Goal: Task Accomplishment & Management: Complete application form

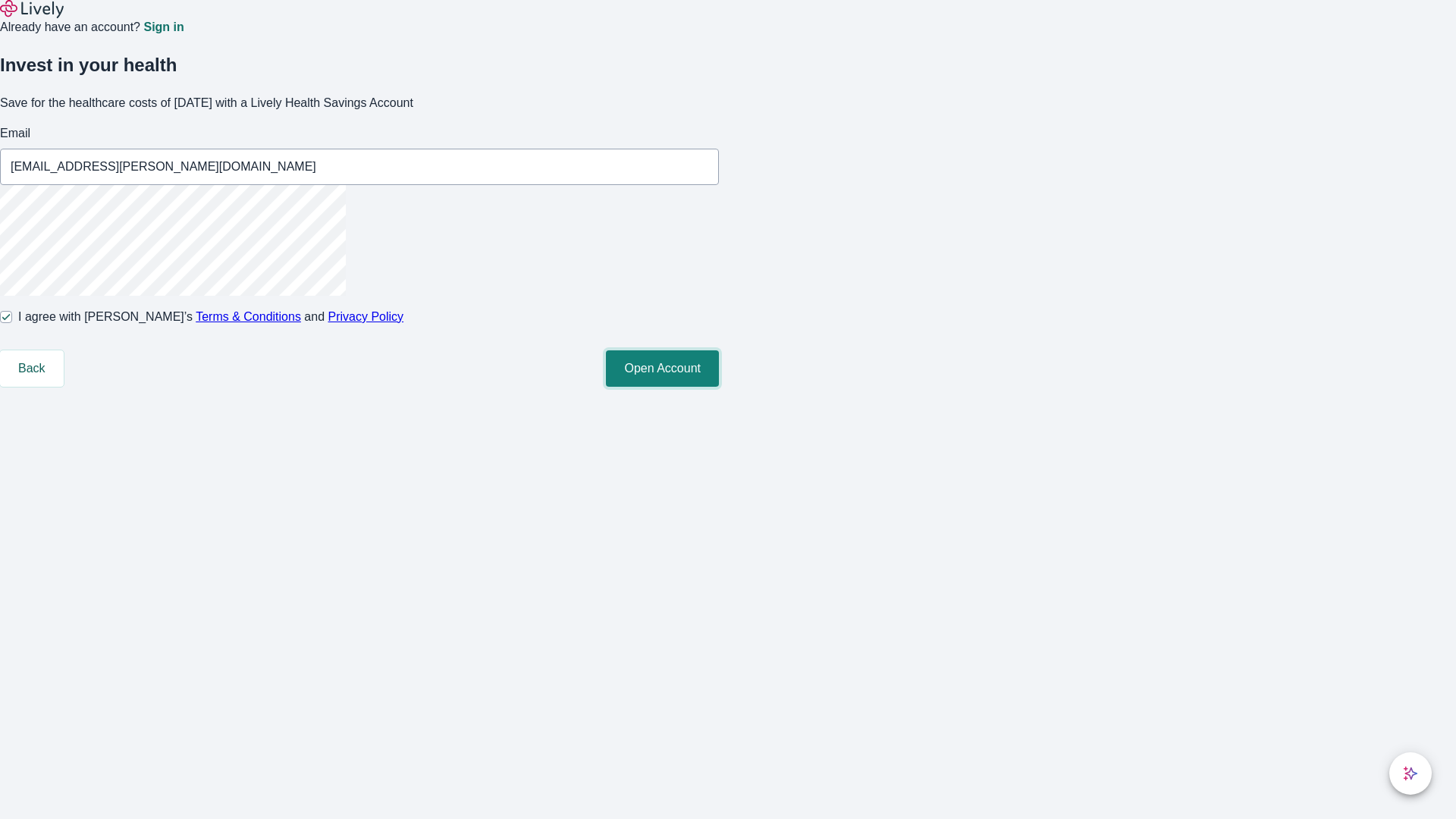
click at [718, 386] on button "Open Account" at bounding box center [662, 369] width 113 height 37
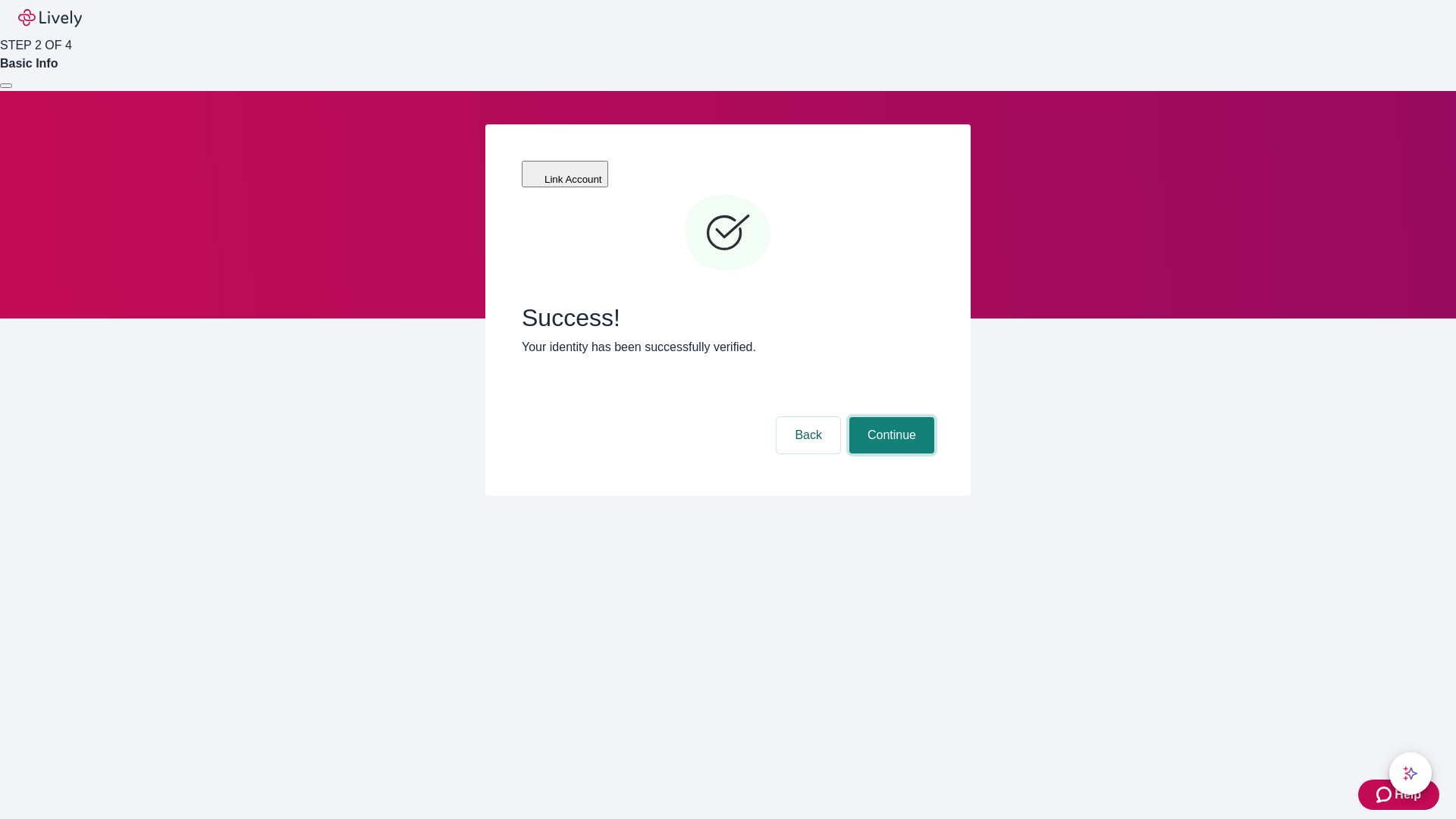
click at [890, 417] on button "Continue" at bounding box center [891, 435] width 85 height 37
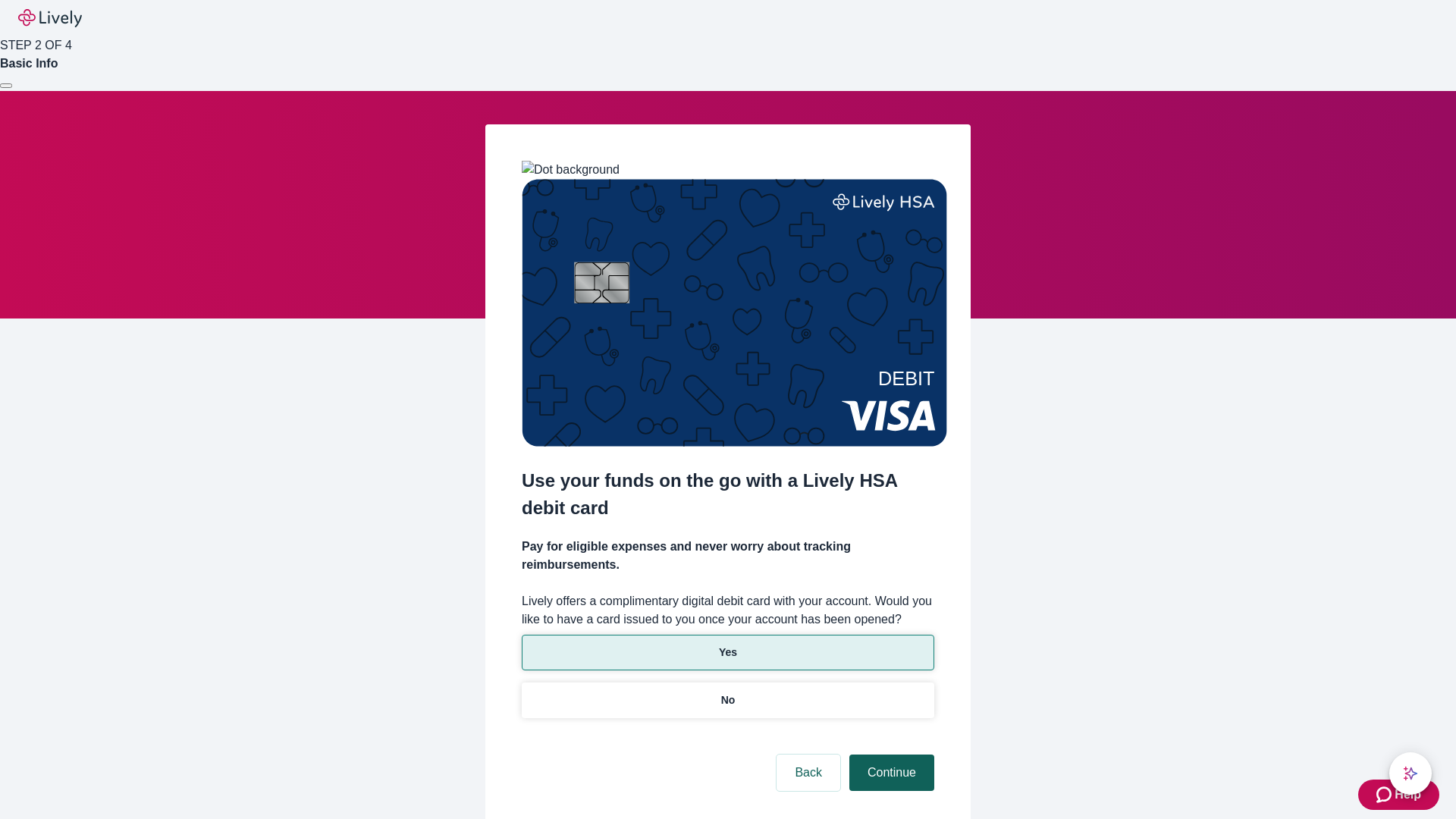
click at [727, 692] on p "No" at bounding box center [728, 700] width 14 height 16
click at [890, 754] on button "Continue" at bounding box center [891, 773] width 85 height 37
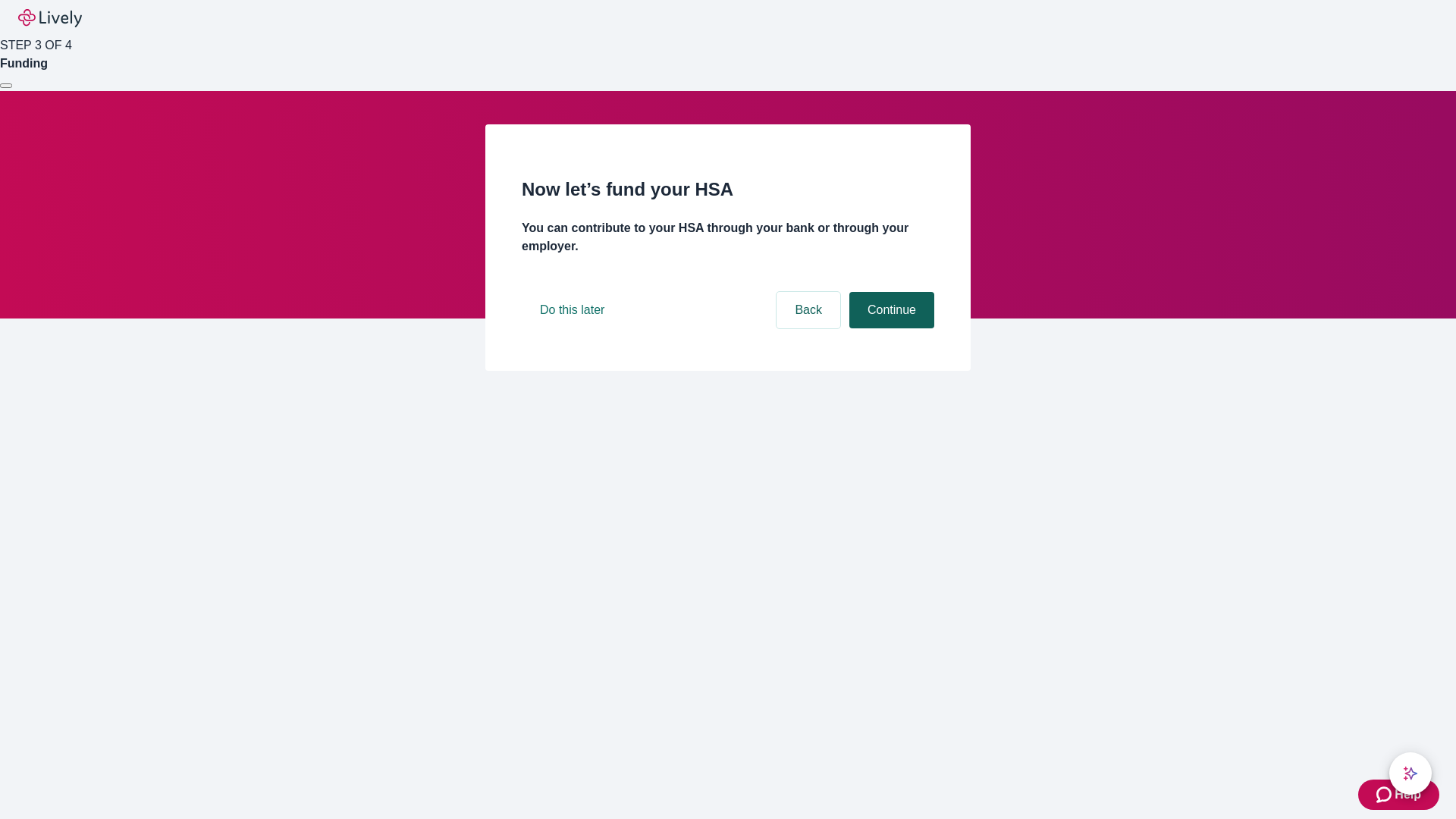
click at [890, 329] on button "Continue" at bounding box center [891, 310] width 85 height 37
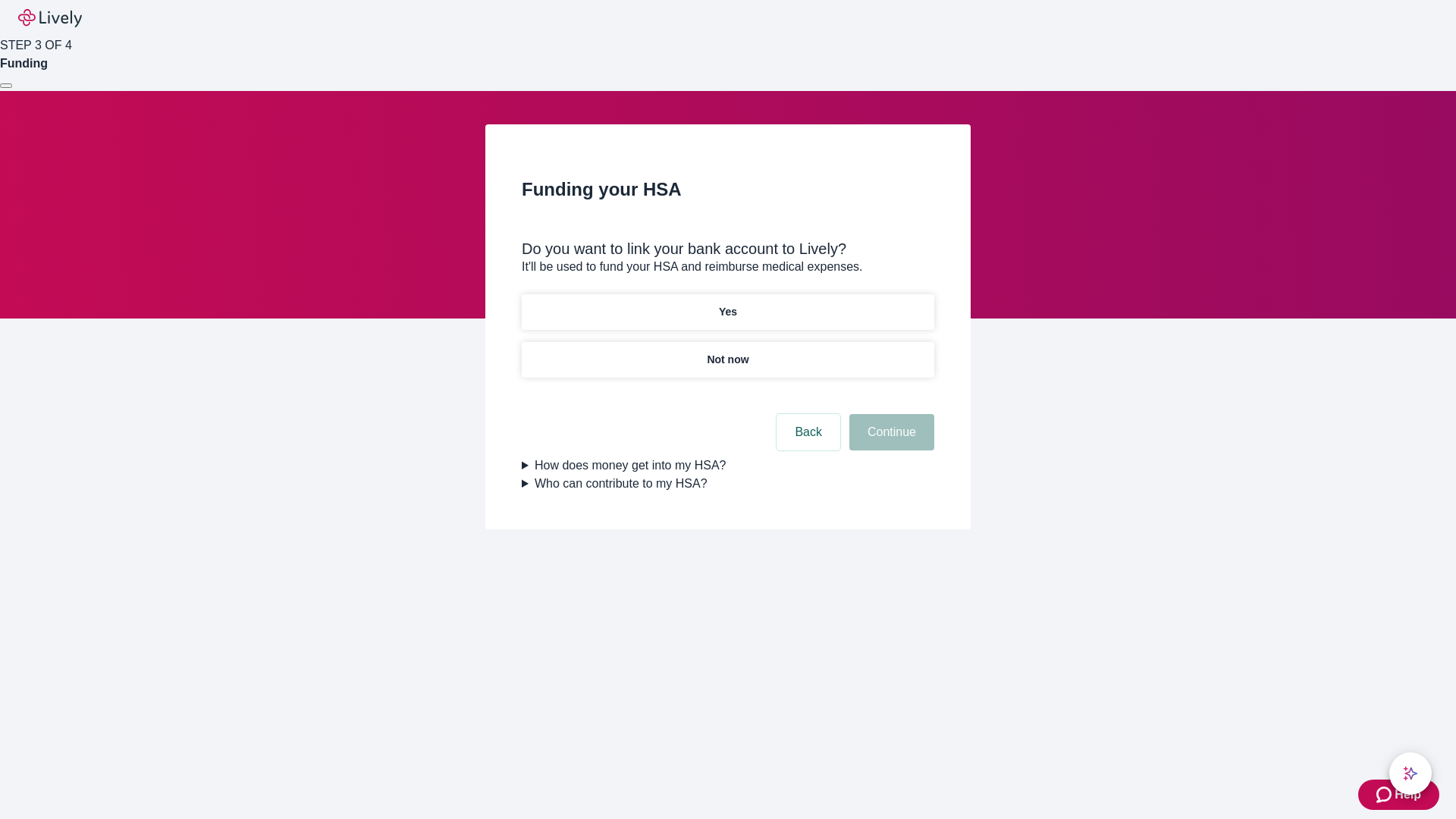
click at [727, 304] on p "Yes" at bounding box center [727, 312] width 18 height 16
click at [890, 414] on button "Continue" at bounding box center [891, 433] width 85 height 37
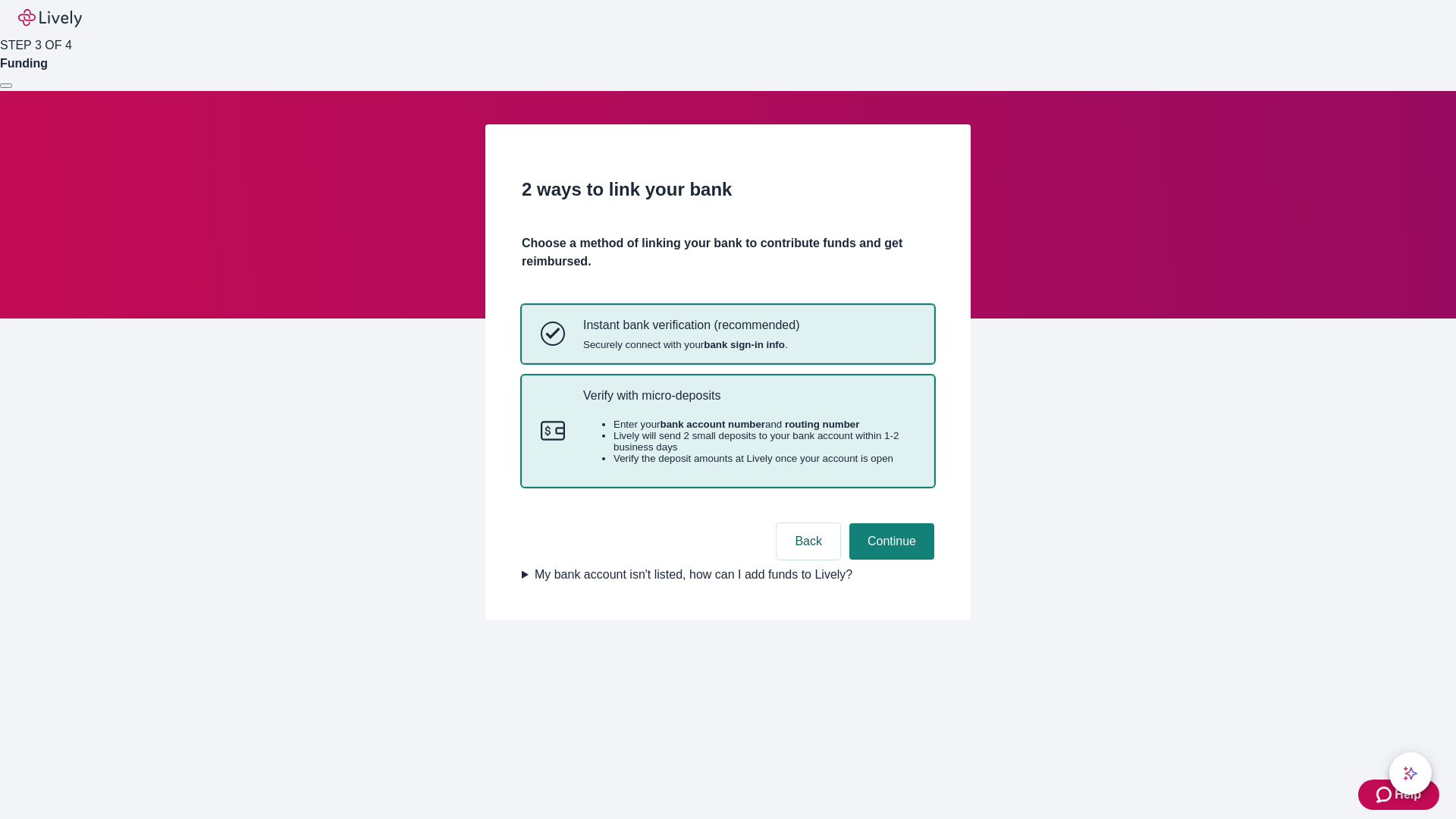
click at [748, 403] on p "Verify with micro-deposits" at bounding box center [749, 395] width 332 height 14
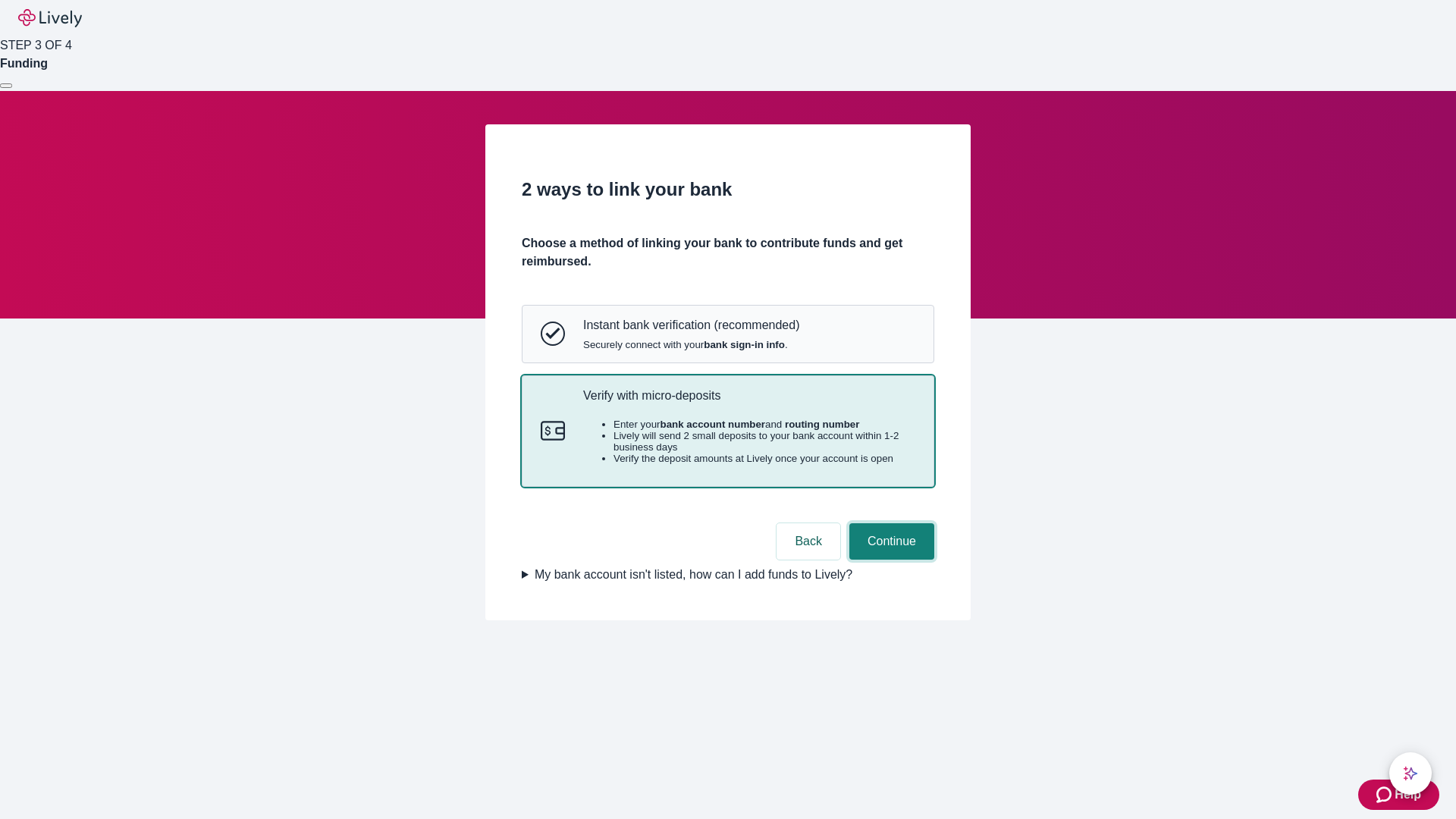
click at [890, 559] on button "Continue" at bounding box center [891, 542] width 85 height 37
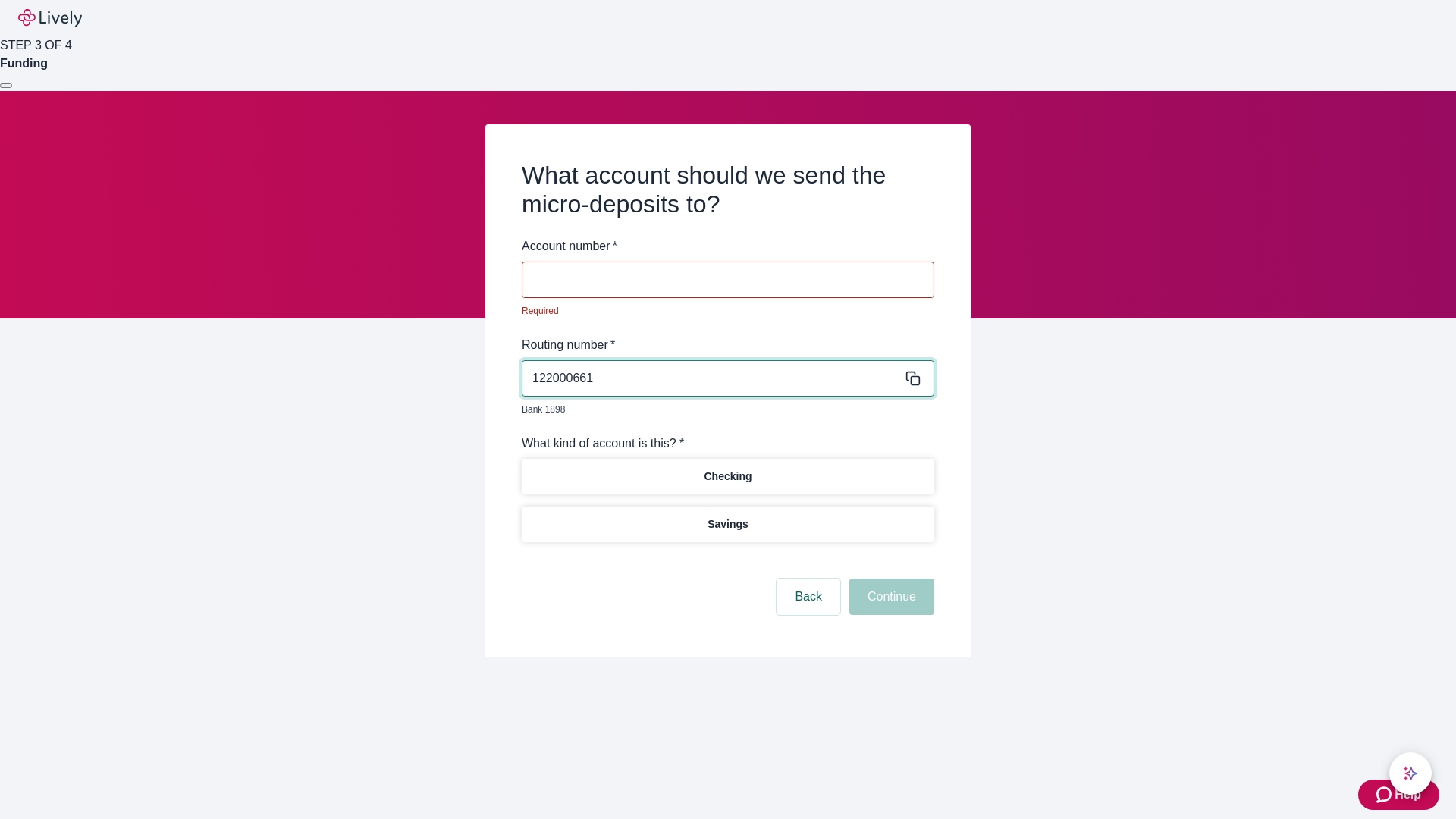
type input "122000661"
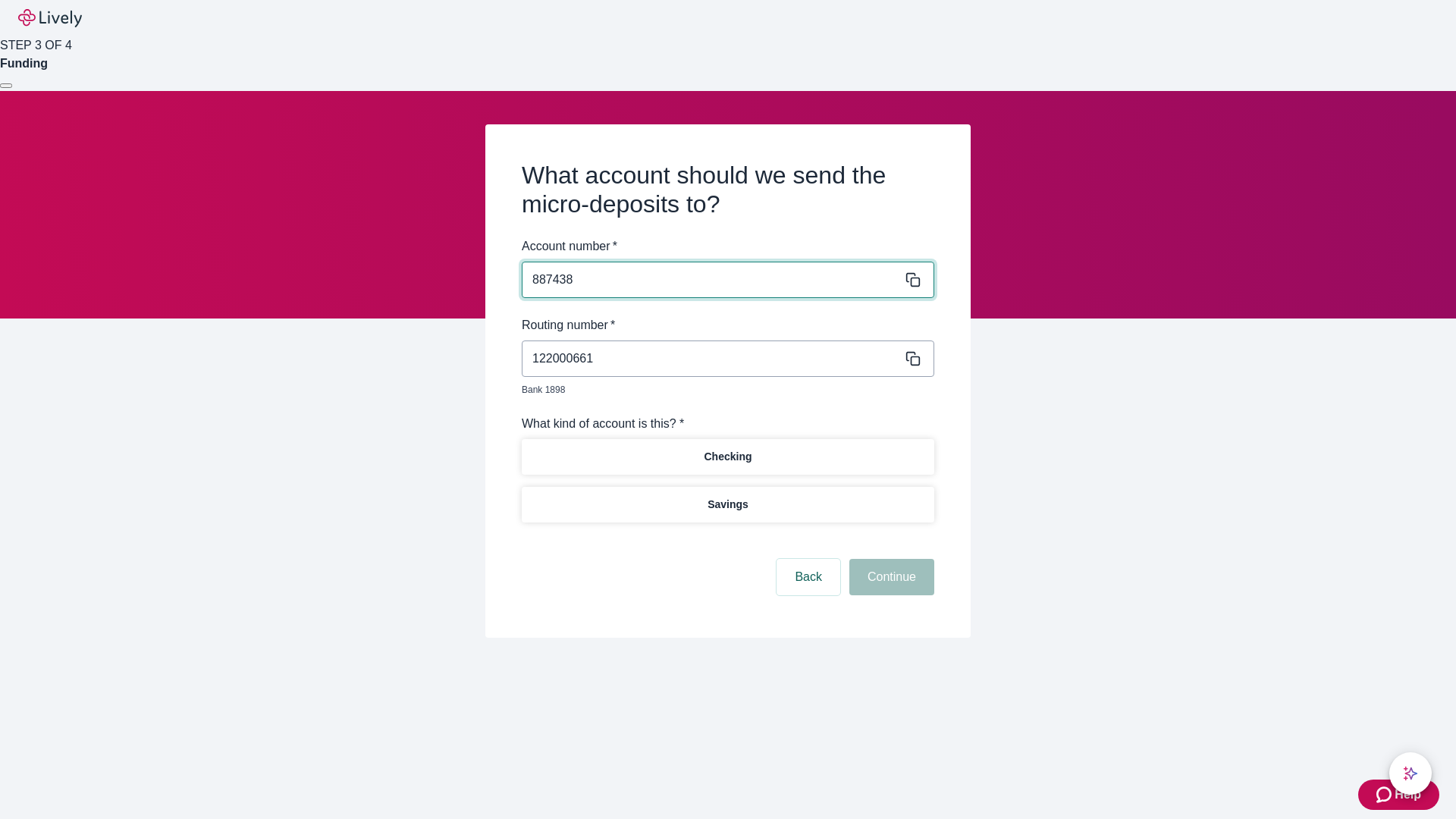
type input "887438"
click at [727, 449] on p "Checking" at bounding box center [727, 457] width 48 height 16
click at [890, 559] on button "Continue" at bounding box center [891, 577] width 85 height 37
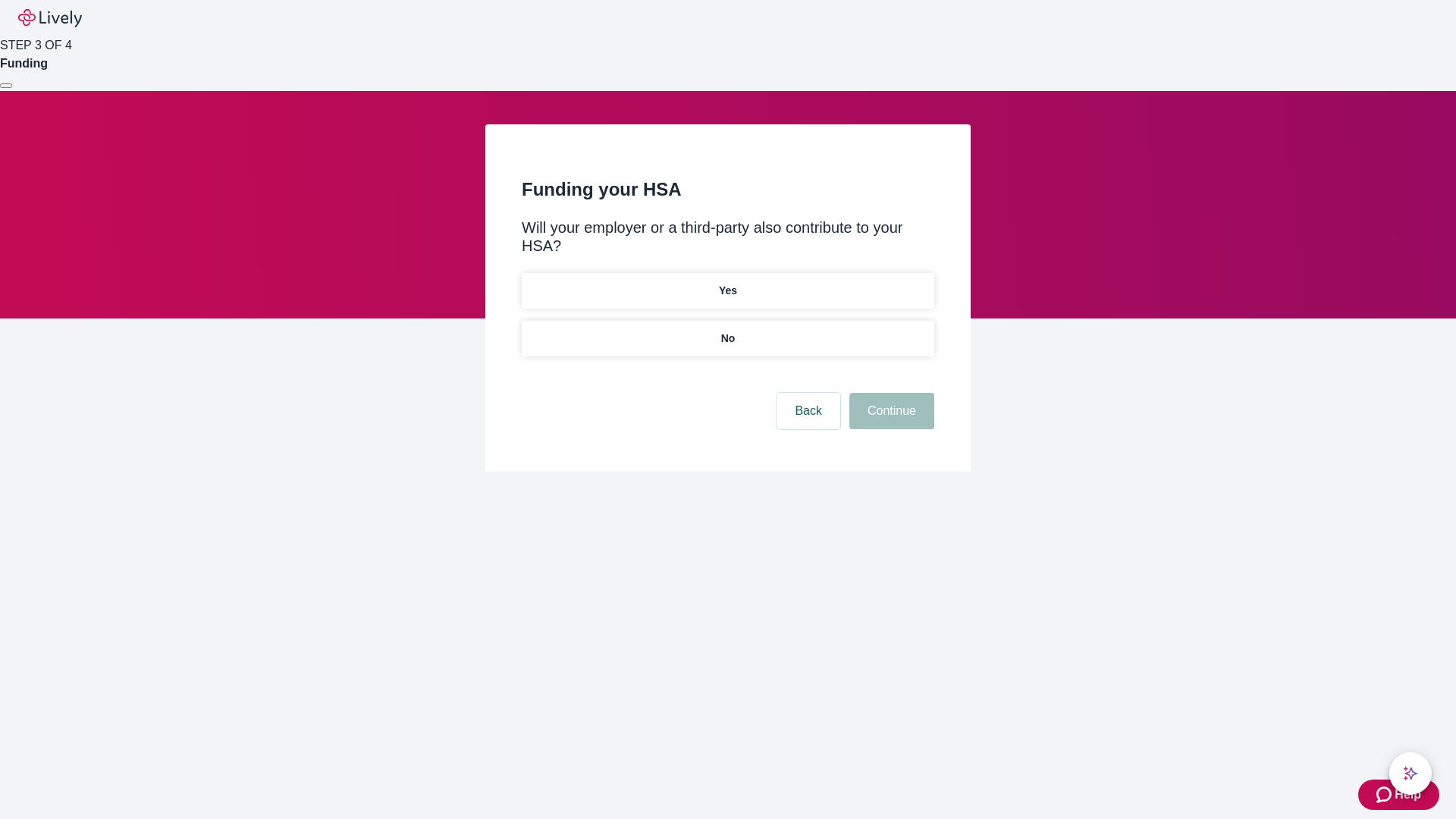
click at [727, 330] on p "No" at bounding box center [728, 338] width 14 height 16
click at [890, 392] on button "Continue" at bounding box center [891, 411] width 85 height 37
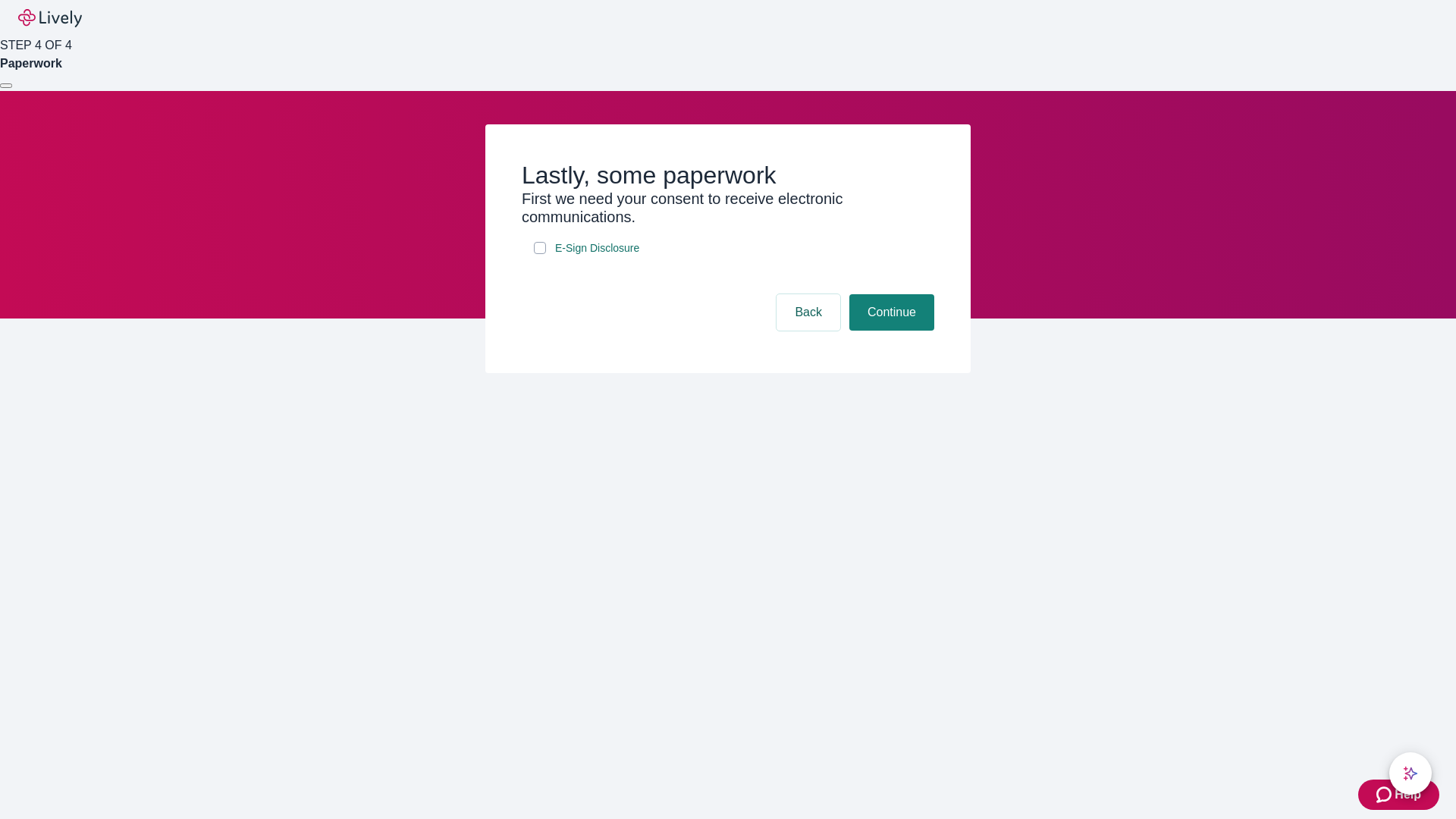
click at [540, 254] on input "E-Sign Disclosure" at bounding box center [540, 248] width 12 height 12
checkbox input "true"
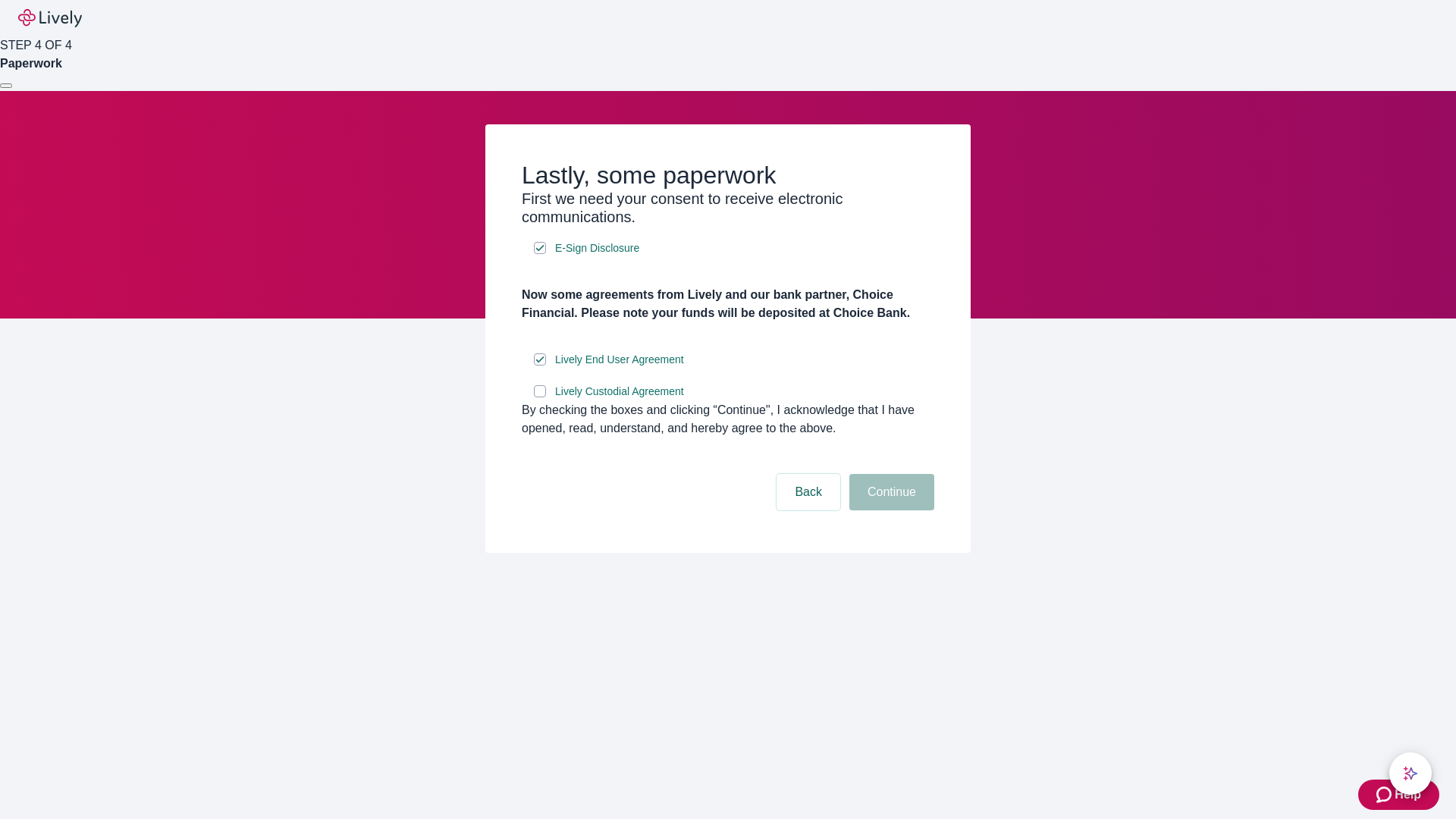
click at [540, 398] on input "Lively Custodial Agreement" at bounding box center [540, 392] width 12 height 12
checkbox input "true"
click at [890, 510] on button "Continue" at bounding box center [891, 492] width 85 height 37
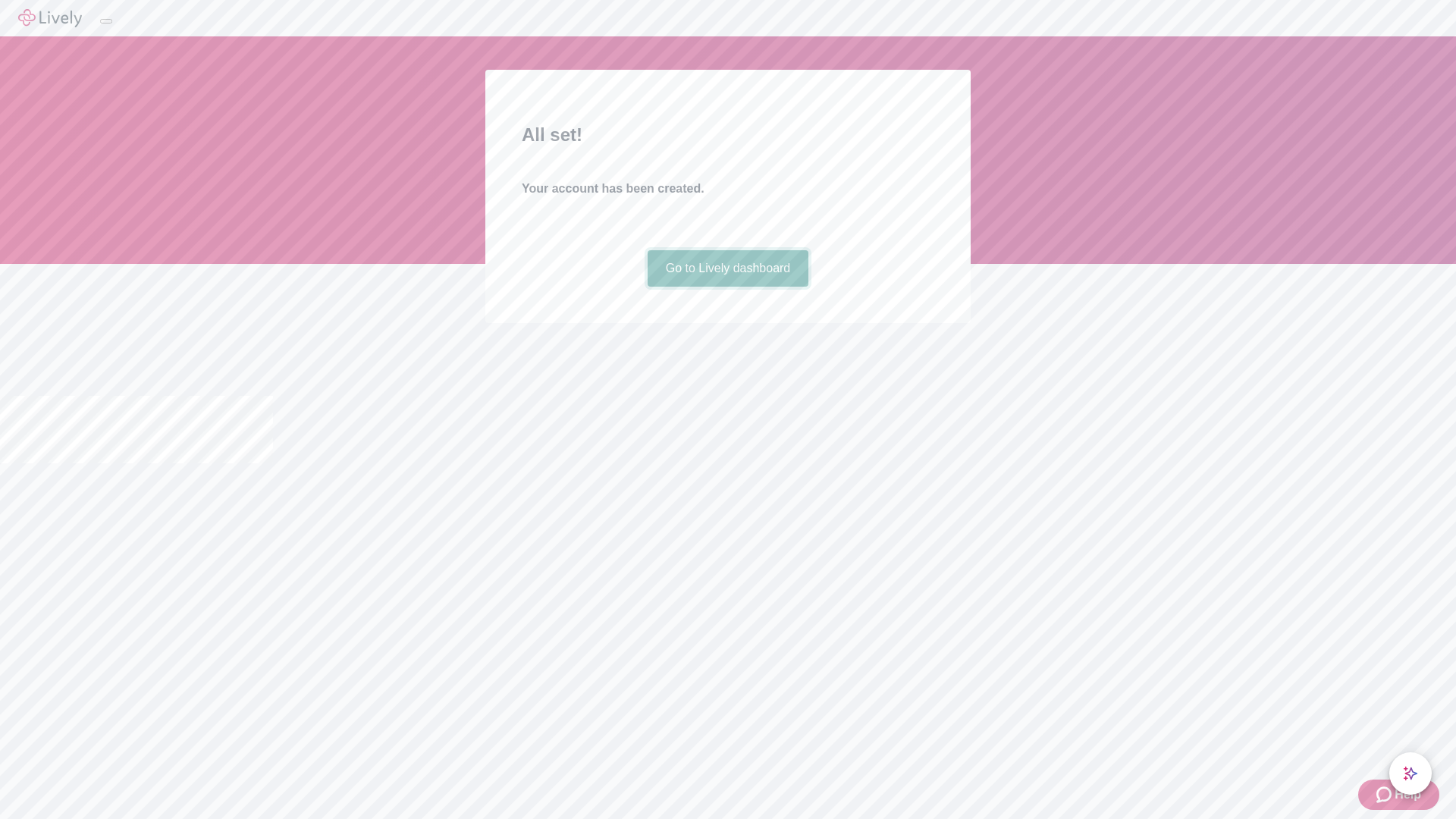
click at [727, 287] on link "Go to Lively dashboard" at bounding box center [728, 268] width 162 height 37
